Goal: Task Accomplishment & Management: Use online tool/utility

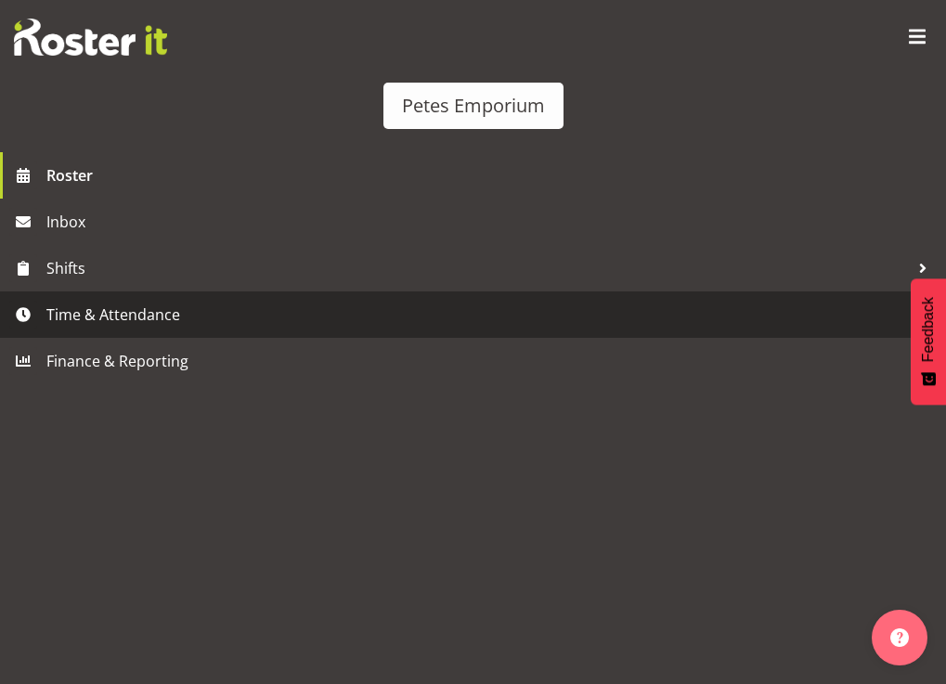
click at [142, 329] on span "Time & Attendance" at bounding box center [477, 315] width 863 height 28
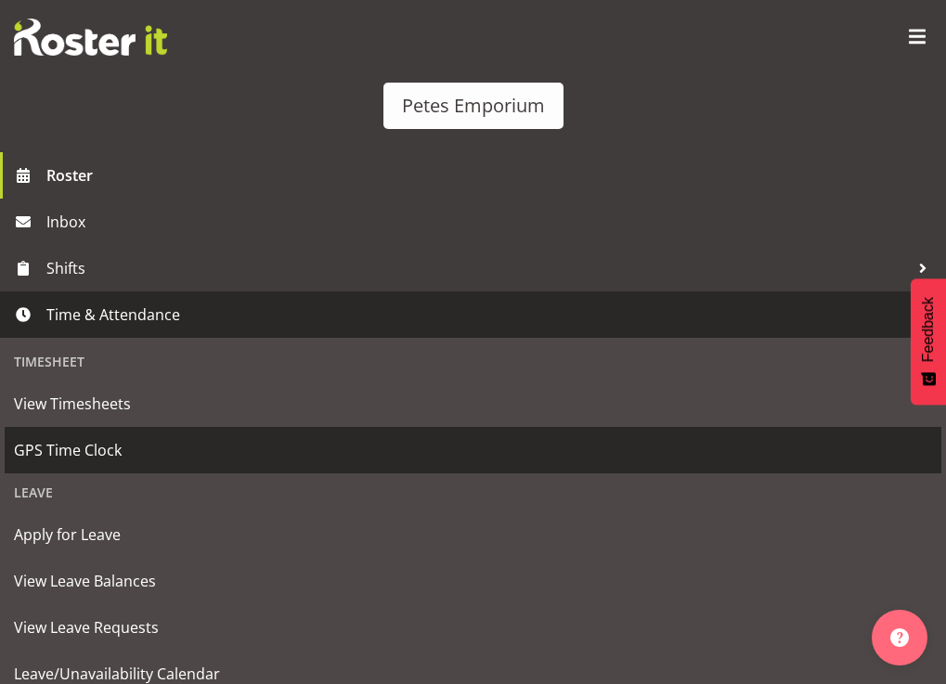
click at [104, 464] on span "GPS Time Clock" at bounding box center [473, 450] width 919 height 28
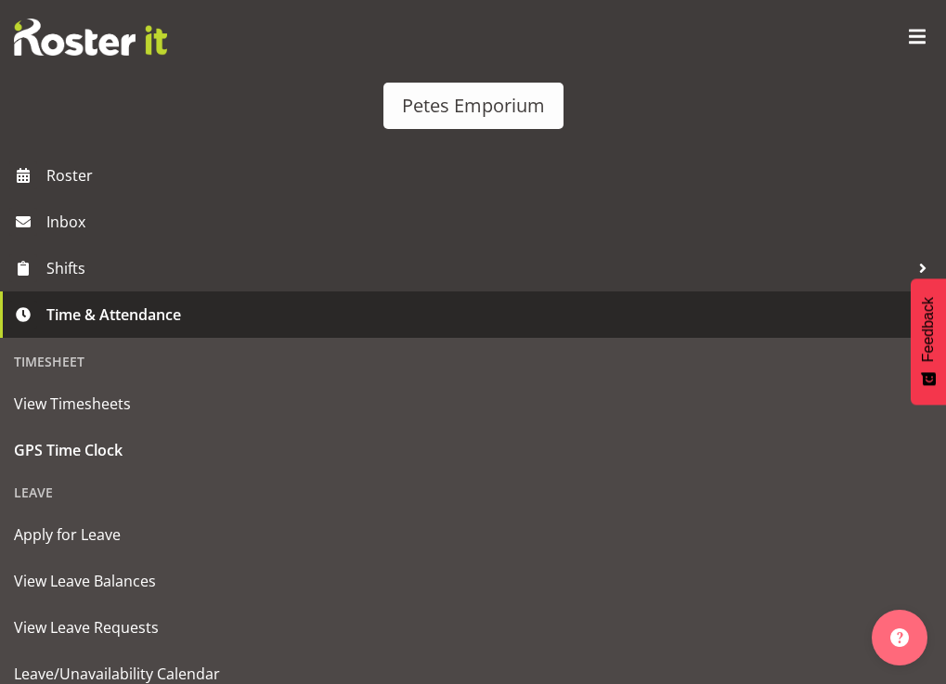
click at [269, 456] on span "Clock In" at bounding box center [238, 445] width 62 height 22
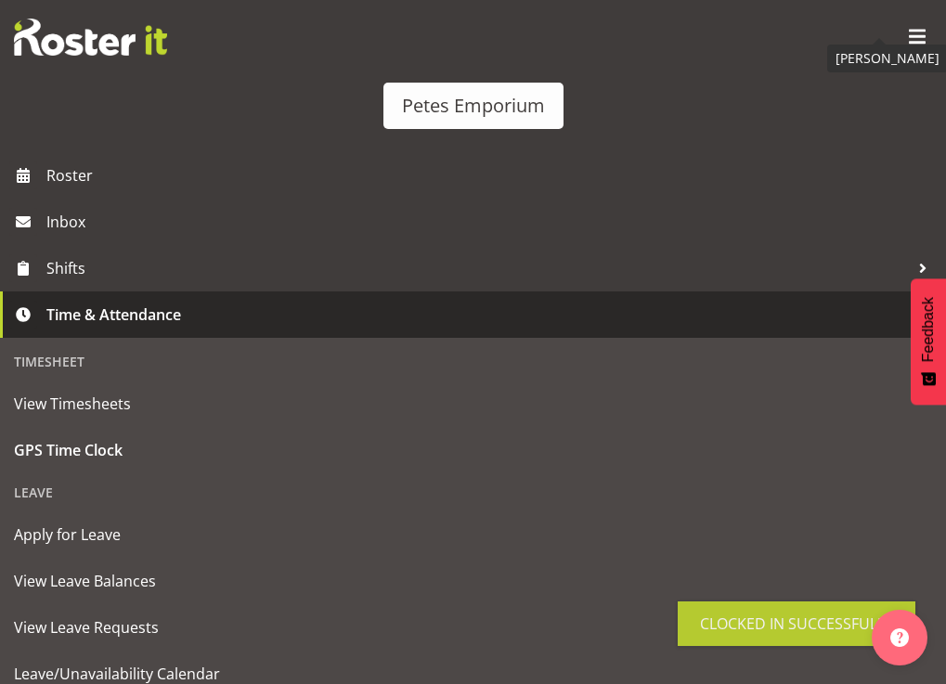
click at [873, 30] on img at bounding box center [879, 24] width 22 height 22
click at [687, 203] on link "Log Out" at bounding box center [473, 229] width 427 height 52
